Goal: Information Seeking & Learning: Check status

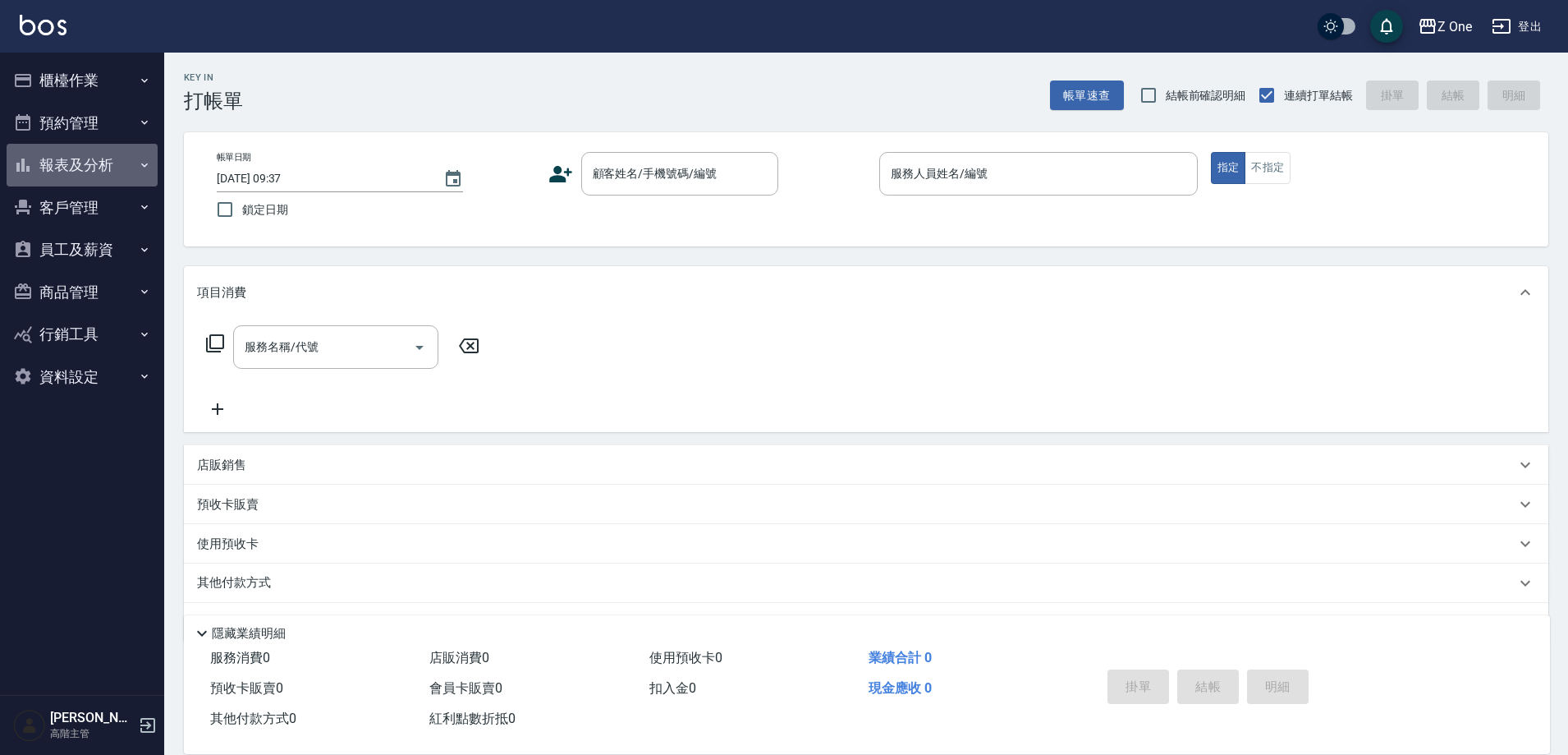
click at [102, 168] on button "報表及分析" at bounding box center [83, 164] width 151 height 42
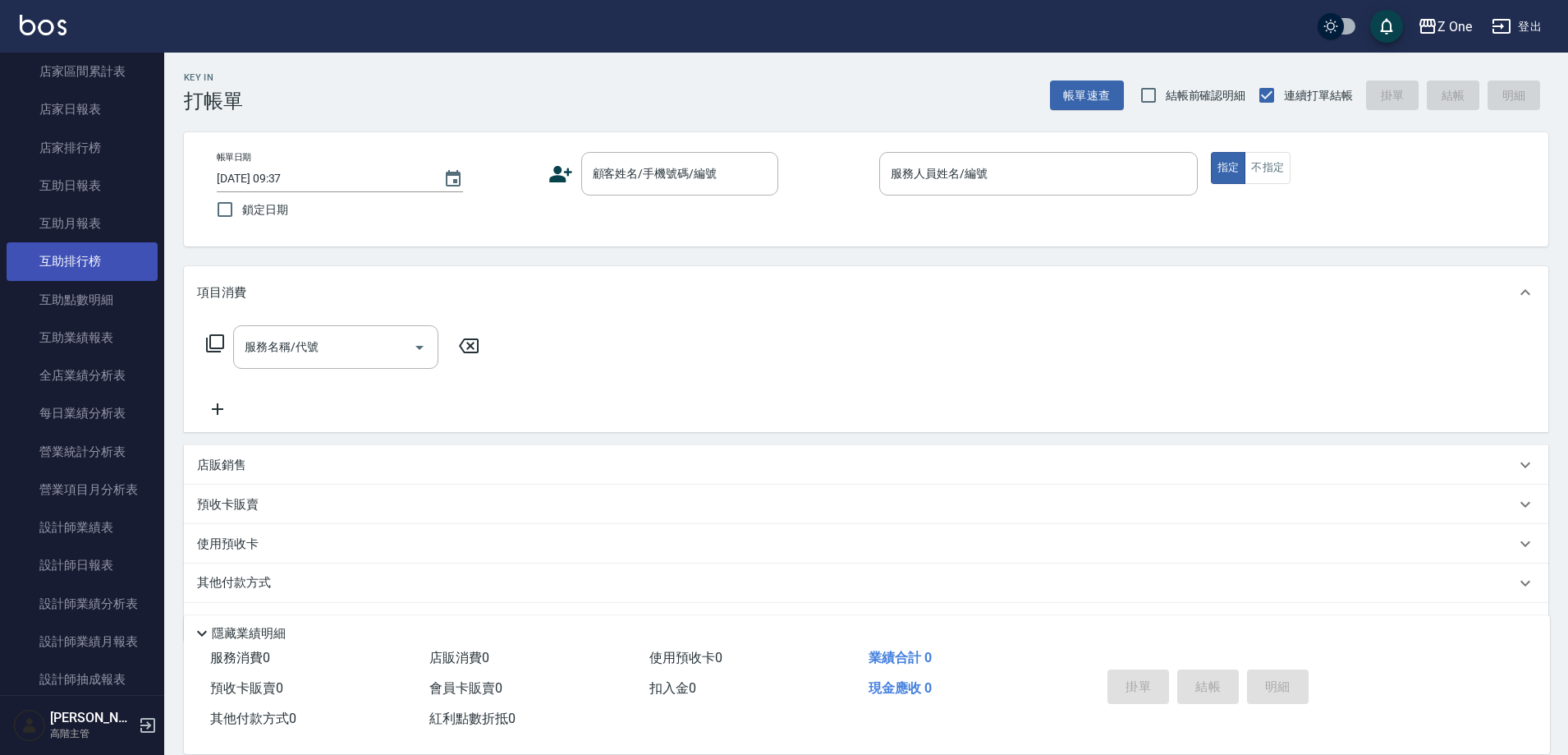
scroll to position [164, 0]
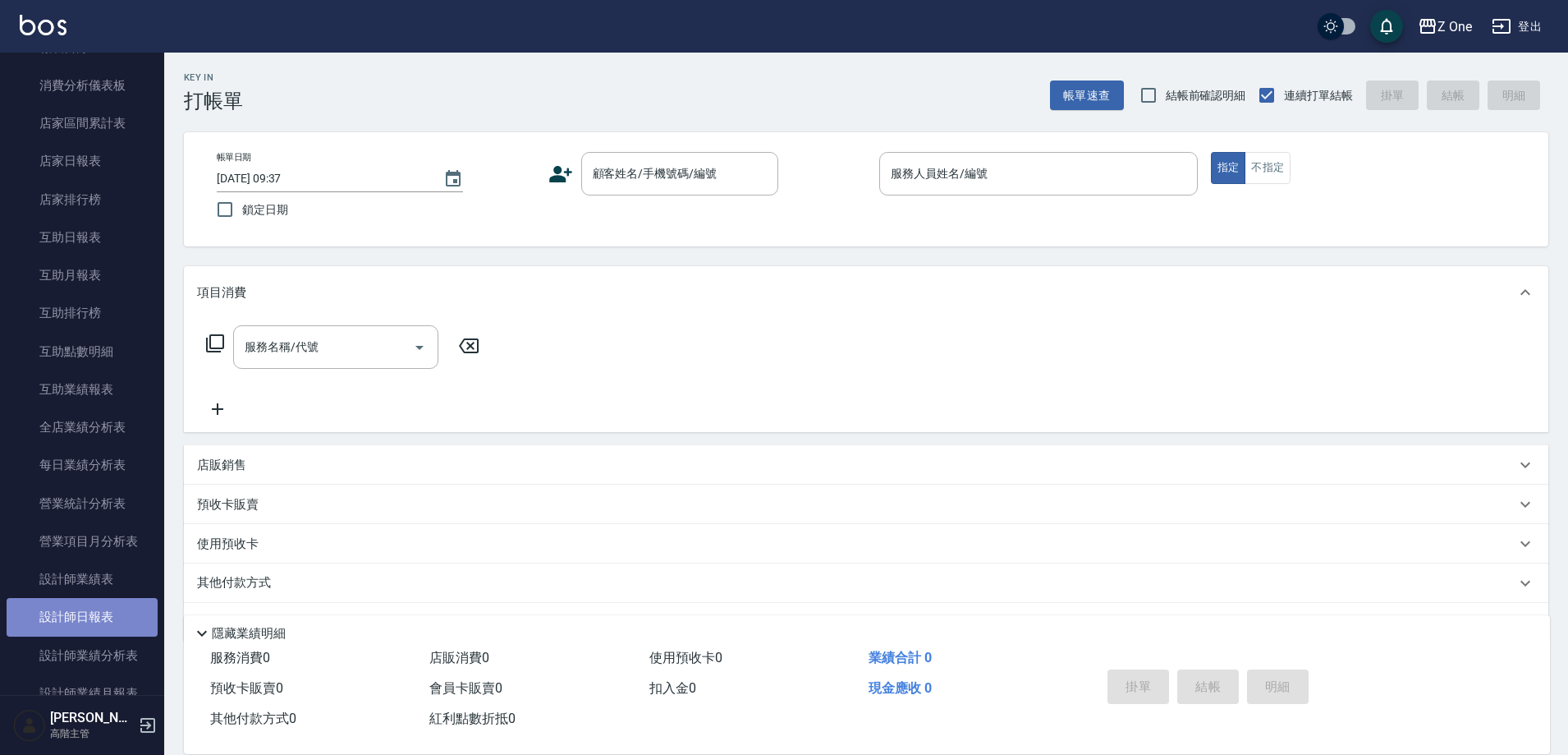
click at [86, 612] on link "設計師日報表" at bounding box center [83, 616] width 151 height 37
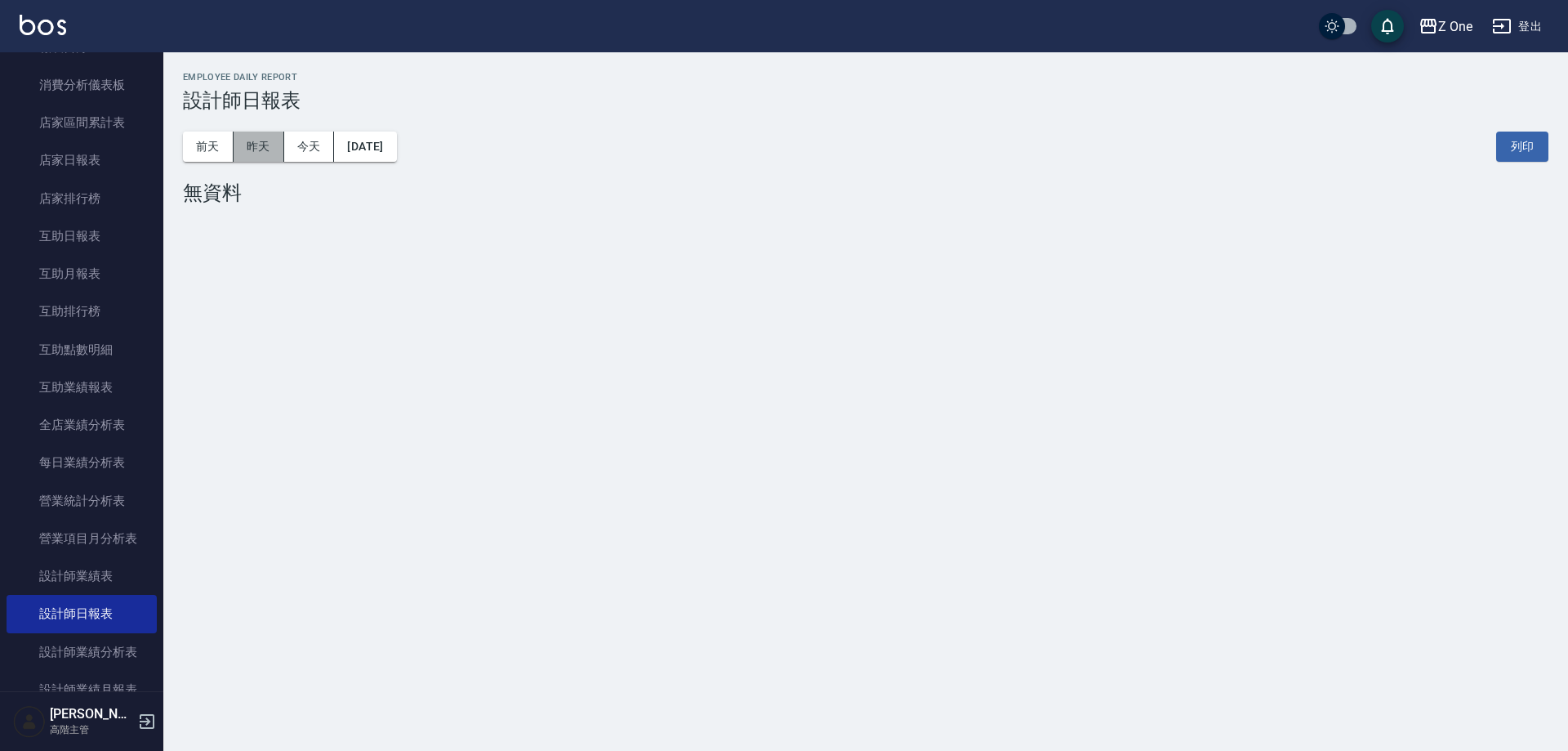
click at [253, 142] on button "昨天" at bounding box center [259, 147] width 51 height 30
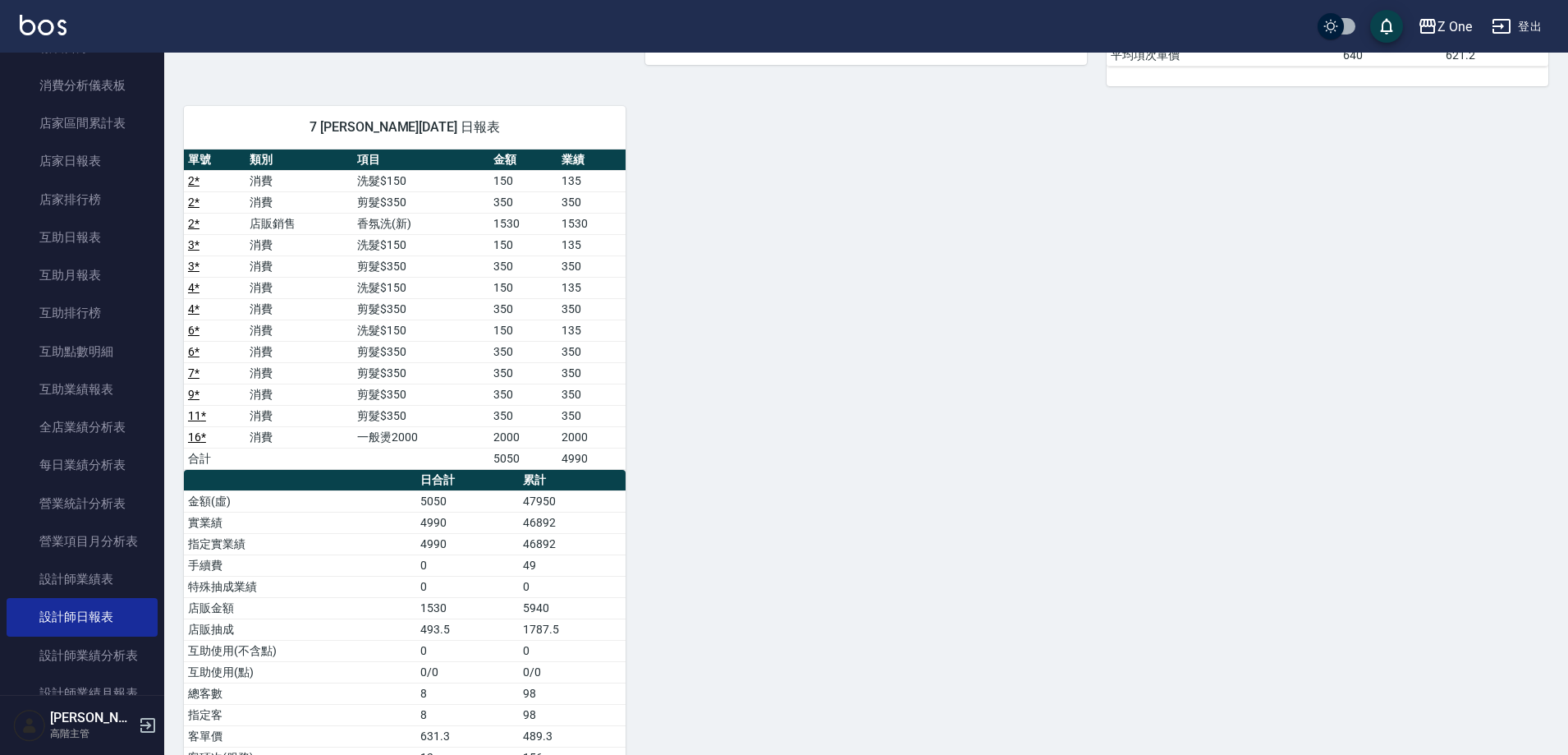
scroll to position [726, 0]
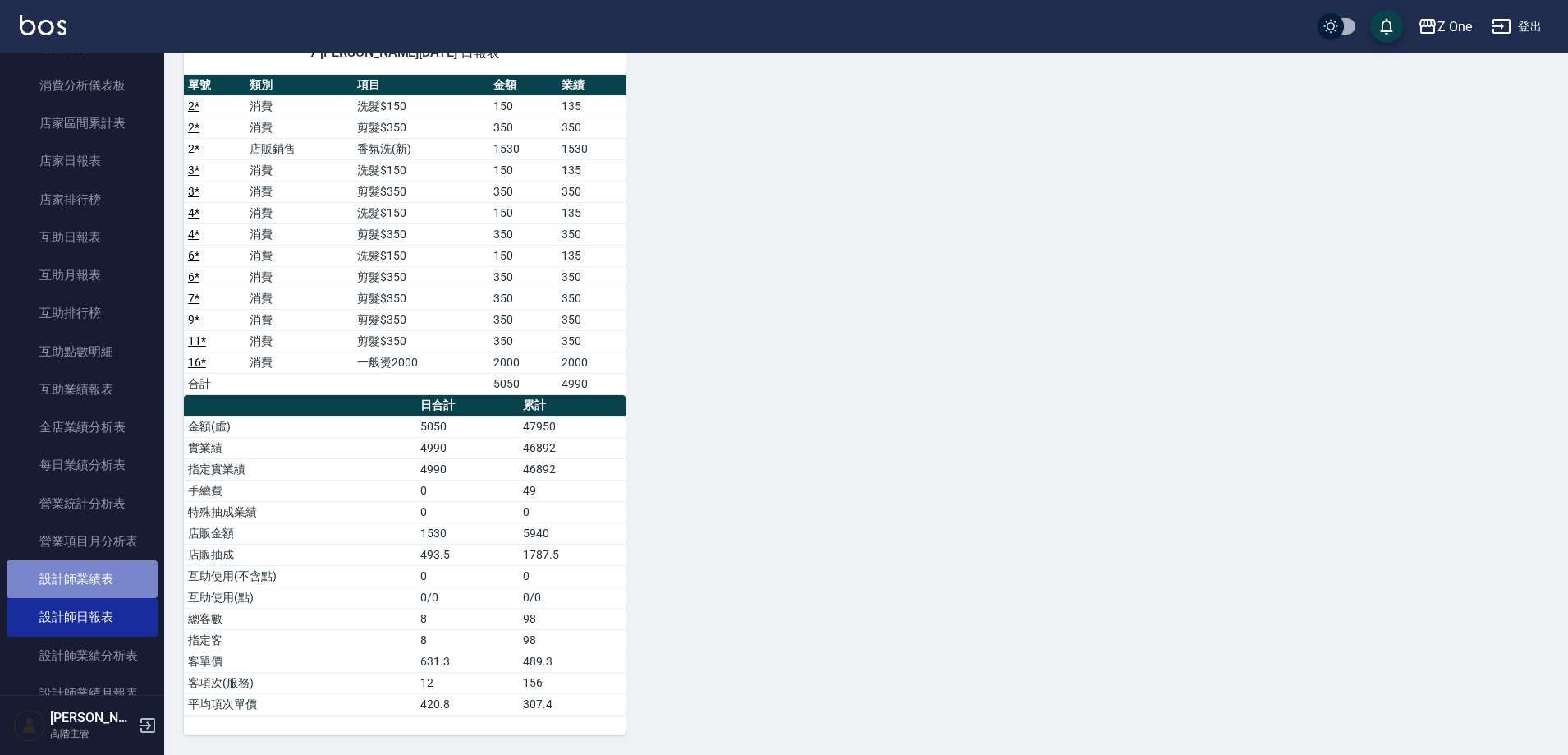
click at [131, 570] on link "設計師業績表" at bounding box center [83, 579] width 151 height 37
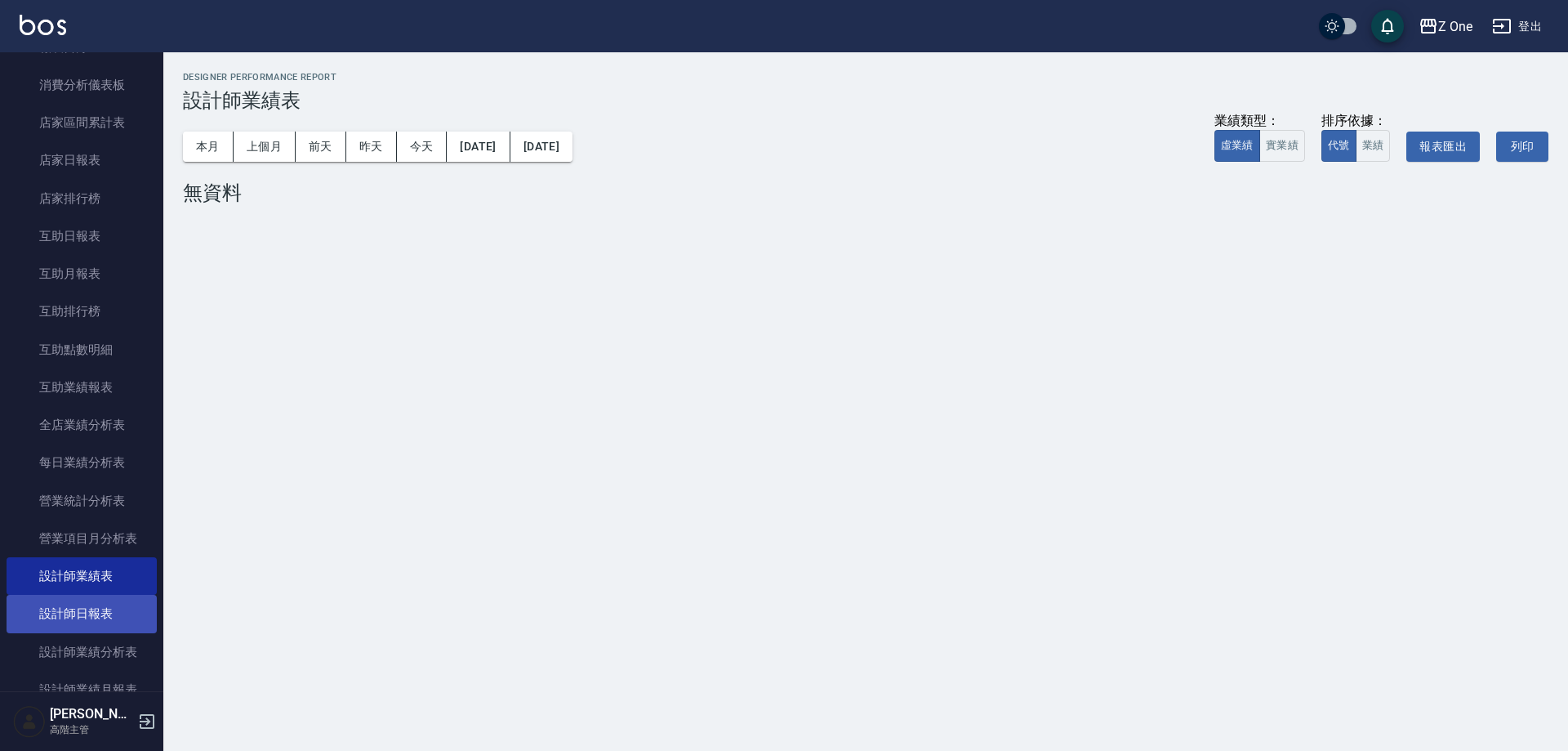
click at [72, 606] on link "設計師日報表" at bounding box center [82, 613] width 151 height 37
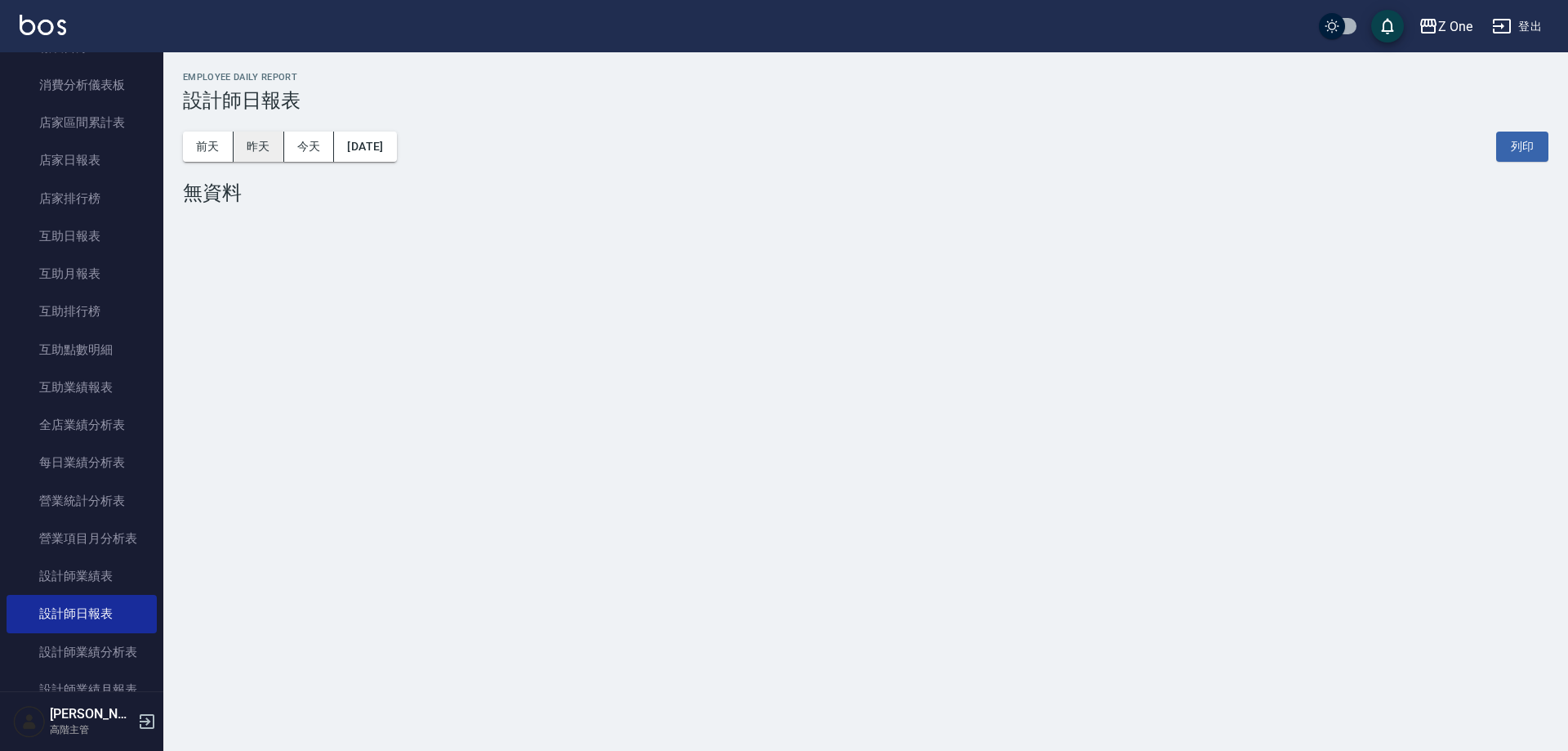
click at [241, 147] on button "昨天" at bounding box center [259, 147] width 51 height 30
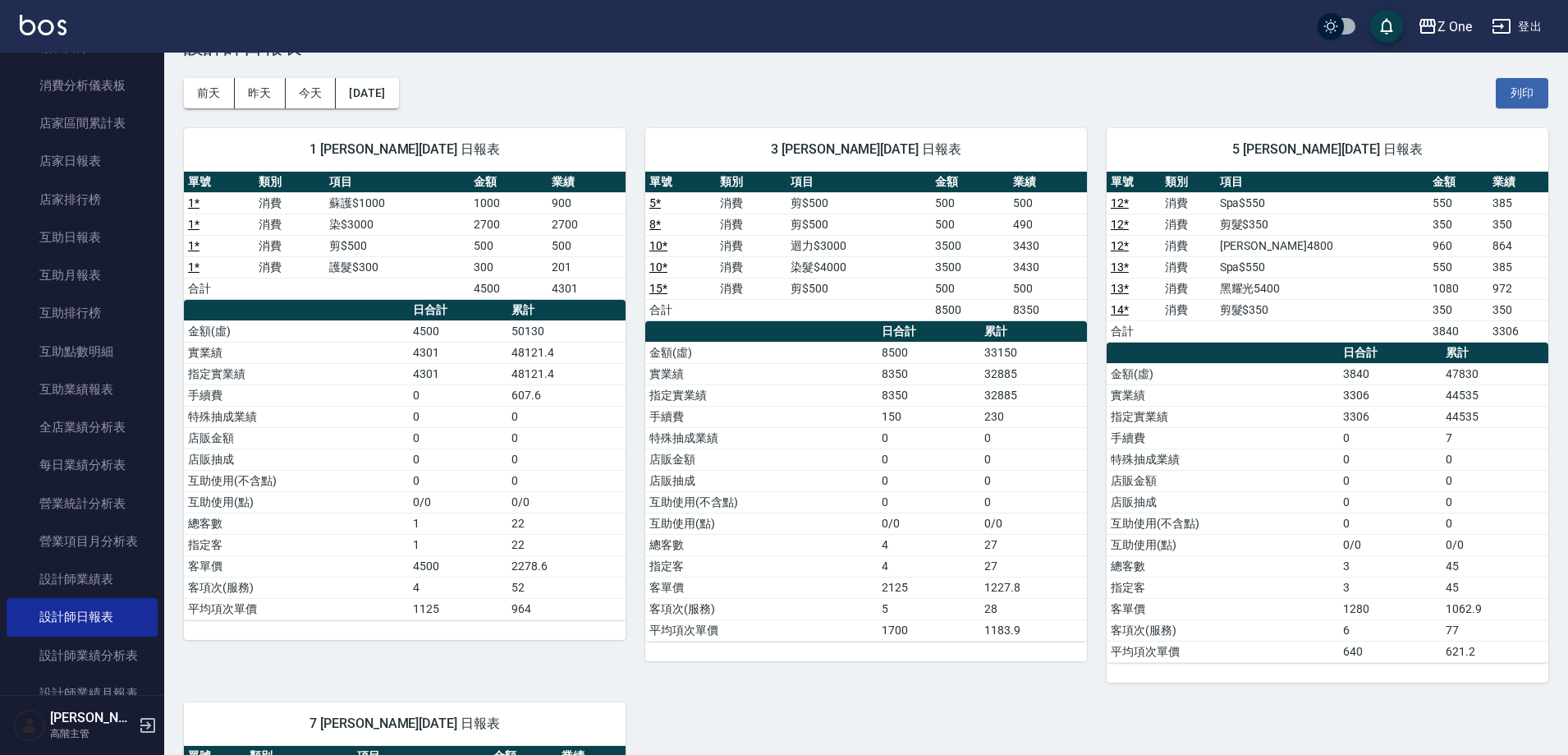
scroll to position [83, 0]
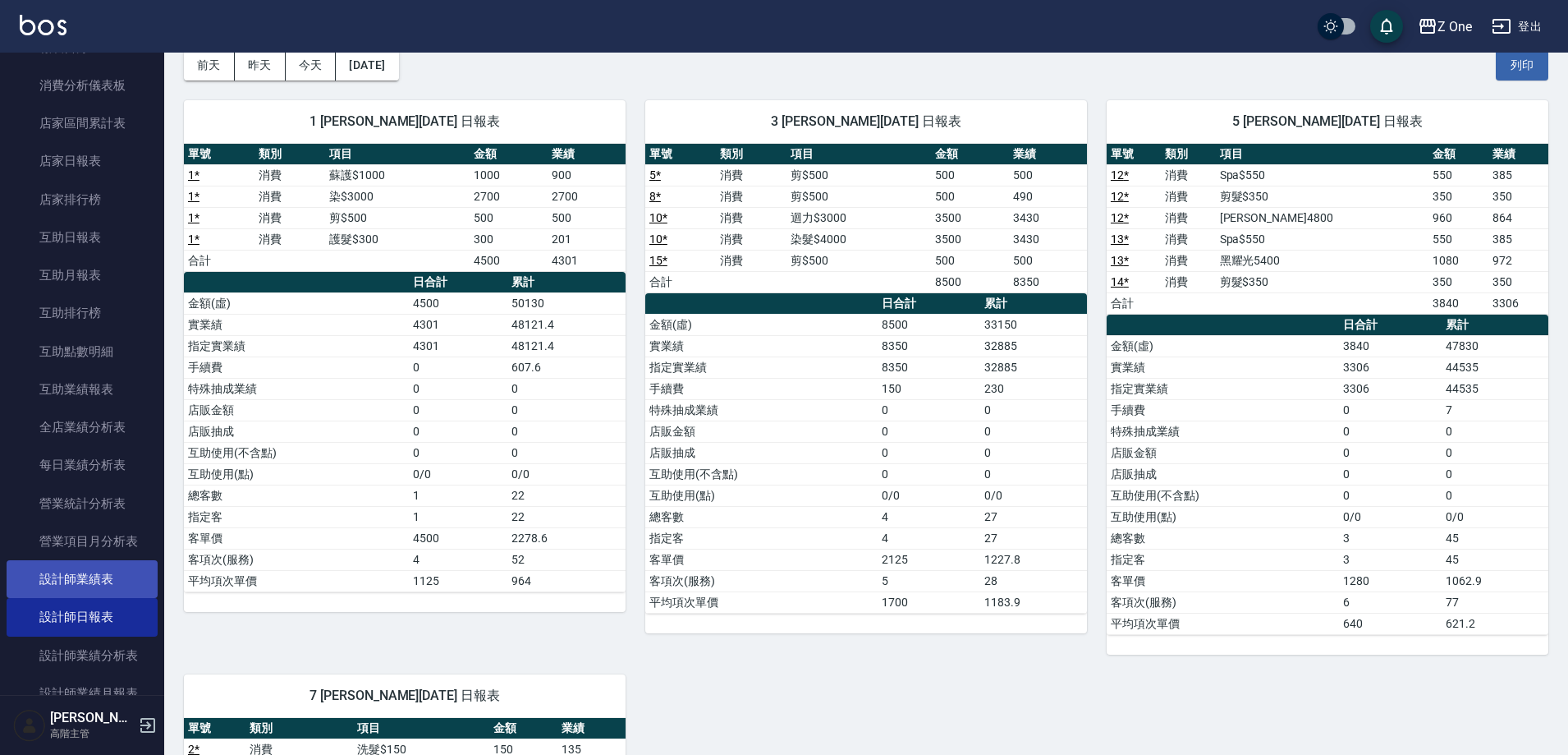
click at [126, 575] on link "設計師業績表" at bounding box center [83, 579] width 151 height 37
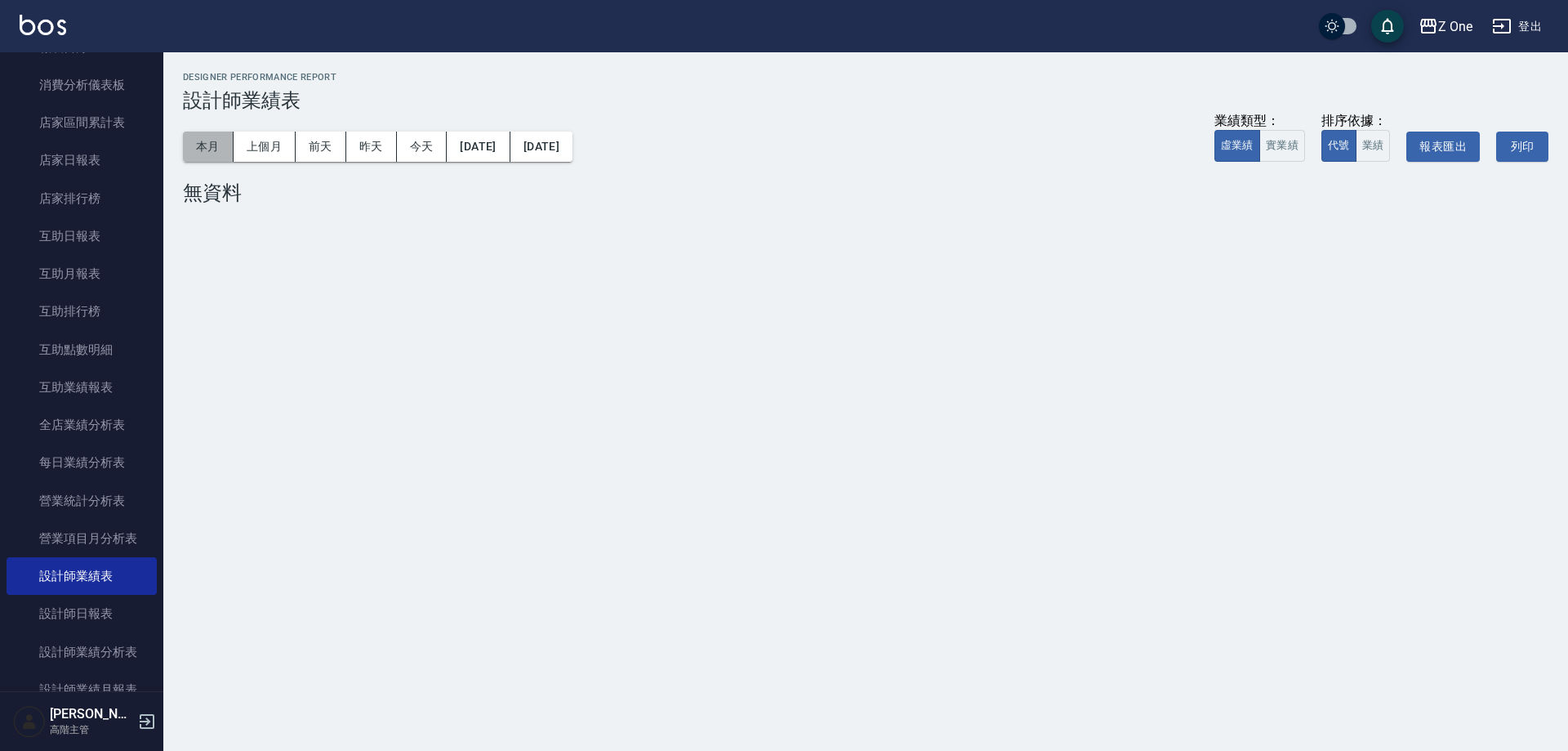
click at [218, 150] on button "本月" at bounding box center [208, 147] width 51 height 30
